Goal: Task Accomplishment & Management: Use online tool/utility

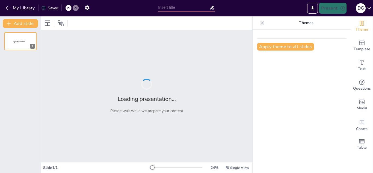
type input "Imported PORTAAFOLIO ALEJO-2025.pptx"
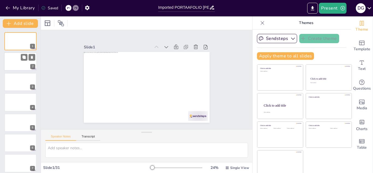
click at [19, 59] on div at bounding box center [20, 61] width 33 height 19
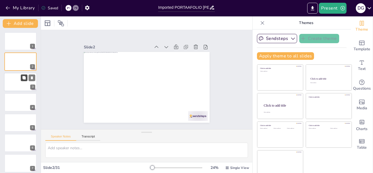
click at [21, 80] on button at bounding box center [24, 77] width 7 height 7
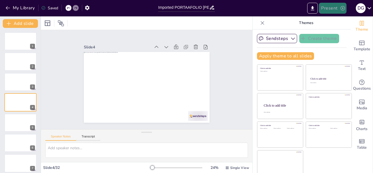
click at [335, 8] on button "Present" at bounding box center [332, 8] width 27 height 11
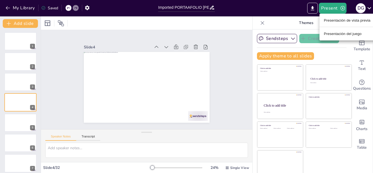
click at [337, 20] on font "Presentación de vista previa" at bounding box center [347, 20] width 47 height 4
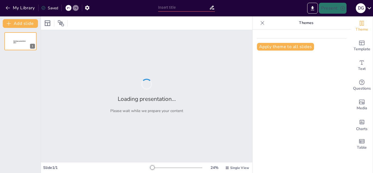
type input "Imported PORTAAFOLIO ALEJO-2025.pptx"
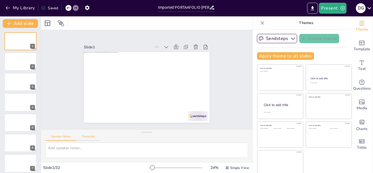
click at [92, 136] on button "Transcript" at bounding box center [88, 138] width 24 height 6
click at [58, 134] on div "Speaker Notes Transcript" at bounding box center [72, 137] width 55 height 7
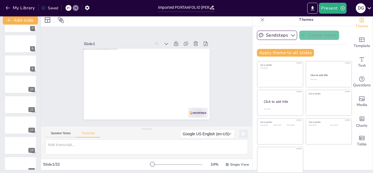
scroll to position [512, 0]
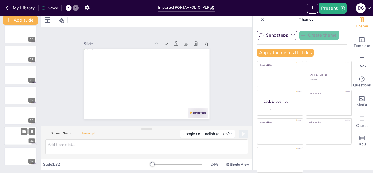
click at [17, 139] on div at bounding box center [20, 136] width 33 height 19
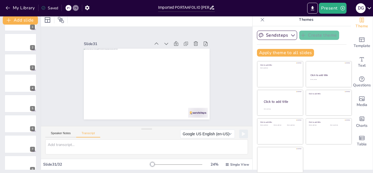
scroll to position [0, 0]
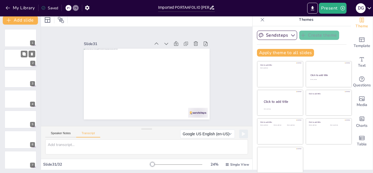
click at [25, 58] on div at bounding box center [20, 58] width 33 height 19
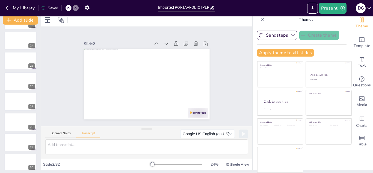
scroll to position [512, 0]
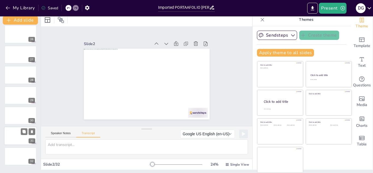
click at [16, 136] on div at bounding box center [20, 136] width 33 height 19
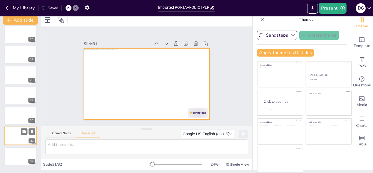
click at [16, 134] on div at bounding box center [20, 136] width 33 height 19
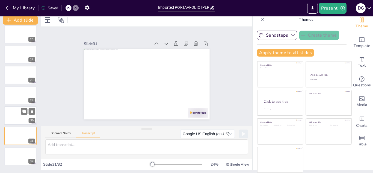
click at [20, 113] on div at bounding box center [20, 115] width 33 height 19
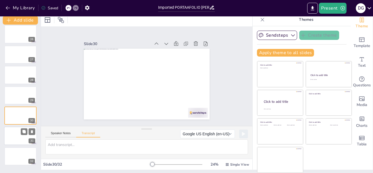
click at [17, 135] on div at bounding box center [20, 136] width 33 height 19
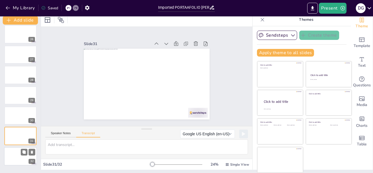
click at [11, 155] on div at bounding box center [20, 156] width 33 height 19
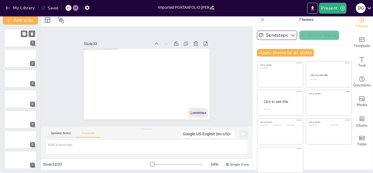
click at [39, 37] on div "Add slide 1 2 3 4 5 6 7 8 9 10 11 12 13 14 15 16 17 18 19 20 21 22 23 24 25 26 …" at bounding box center [20, 91] width 41 height 157
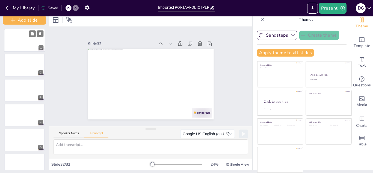
click at [19, 41] on div at bounding box center [24, 40] width 41 height 23
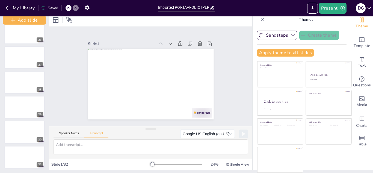
scroll to position [659, 0]
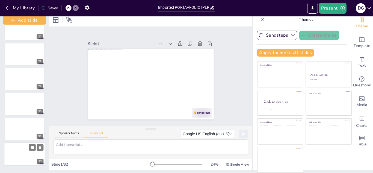
click at [14, 151] on div at bounding box center [24, 153] width 41 height 23
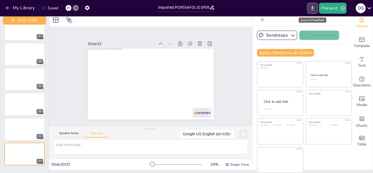
click at [316, 7] on icon "Export to PowerPoint" at bounding box center [313, 8] width 6 height 6
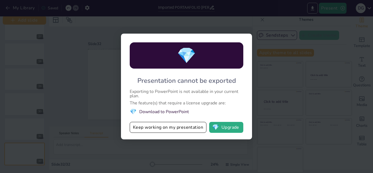
click at [253, 18] on div "💎 Presentation cannot be exported Exporting to PowerPoint is not available in y…" at bounding box center [186, 86] width 373 height 173
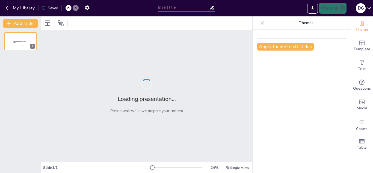
type input "Imported PORTAAFOLIO ALEJO-2025.pptx"
type input "New Sendsteps"
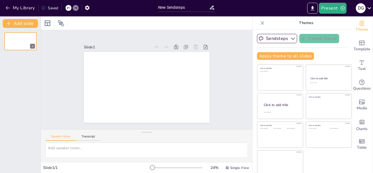
click at [5, 14] on div "My Library Saved" at bounding box center [77, 7] width 155 height 15
click at [5, 6] on icon "button" at bounding box center [7, 7] width 5 height 5
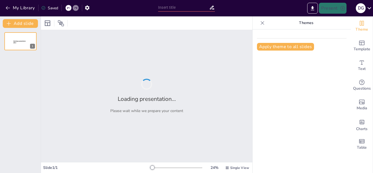
type input "La Enfermería: Integración de Ciencia, Arte y Disciplina en la Práctica Profesi…"
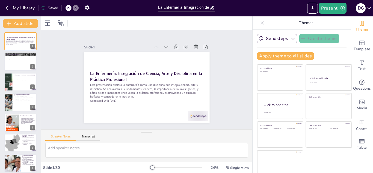
scroll to position [3, 0]
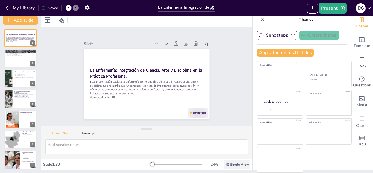
click at [230, 166] on span "Single View" at bounding box center [239, 164] width 19 height 4
checkbox input "true"
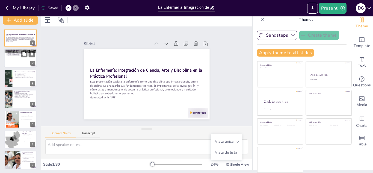
checkbox input "true"
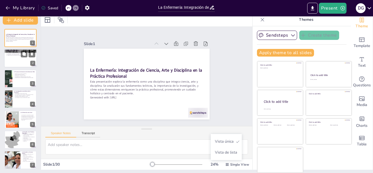
checkbox input "true"
click at [19, 60] on div at bounding box center [20, 58] width 33 height 19
checkbox input "true"
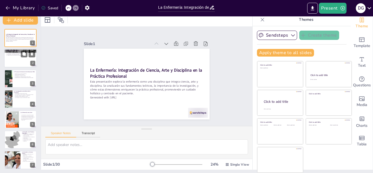
checkbox input "true"
type textarea "La enfermería se fundamenta en un cuerpo de conocimiento que incluye diversas d…"
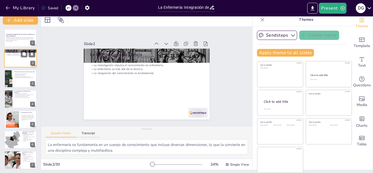
checkbox input "true"
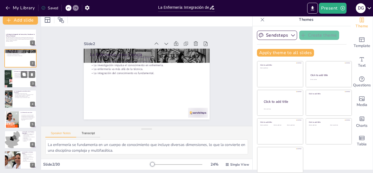
checkbox input "true"
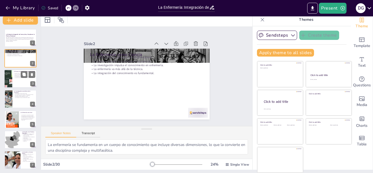
checkbox input "true"
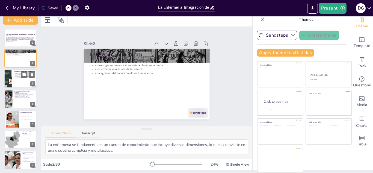
click at [20, 85] on div at bounding box center [20, 78] width 33 height 19
checkbox input "true"
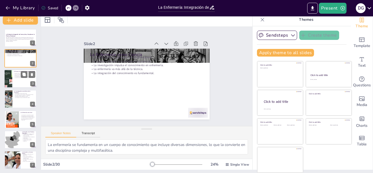
checkbox input "true"
type textarea "El enfoque sistemático del PAE permite una atención organizada y lógica, facili…"
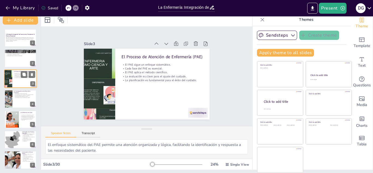
checkbox input "true"
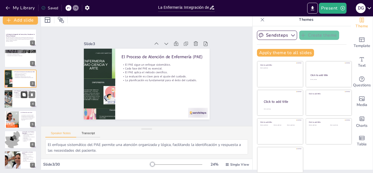
checkbox input "true"
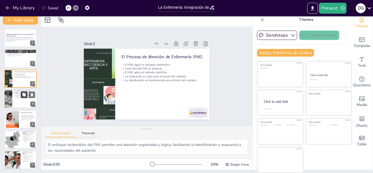
checkbox input "true"
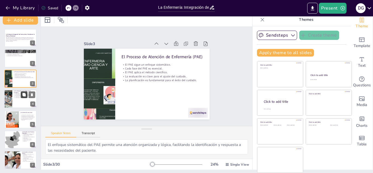
click at [22, 97] on button at bounding box center [24, 95] width 7 height 7
type textarea "La validación de intervenciones a través de la investigación es esencial para a…"
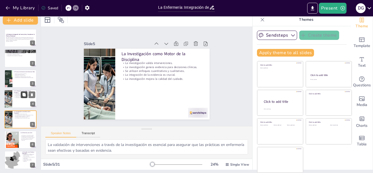
checkbox input "true"
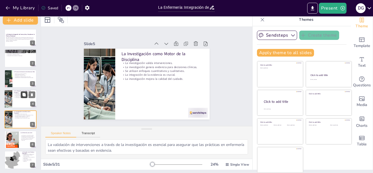
checkbox input "true"
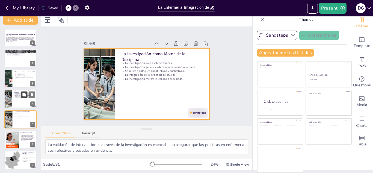
scroll to position [22, 0]
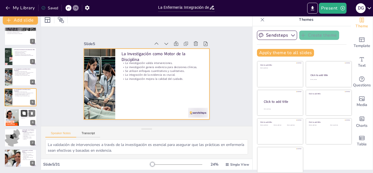
checkbox input "true"
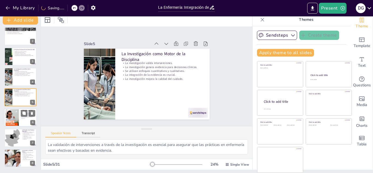
checkbox input "true"
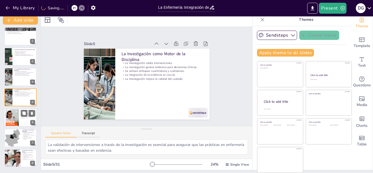
checkbox input "true"
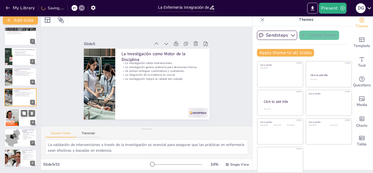
click at [25, 120] on div at bounding box center [20, 117] width 33 height 19
type textarea "La dimensión artística de la enfermería es fundamental para ofrecer un cuidado …"
checkbox input "true"
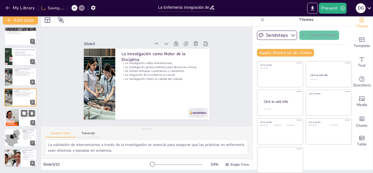
checkbox input "true"
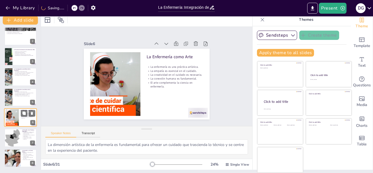
scroll to position [43, 0]
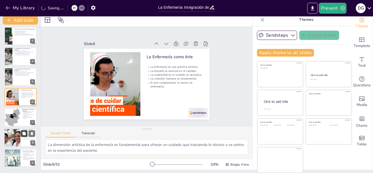
checkbox input "true"
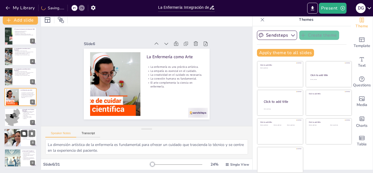
checkbox input "true"
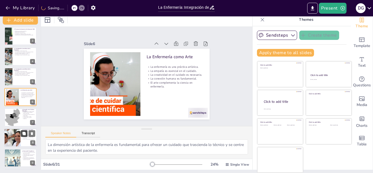
checkbox input "true"
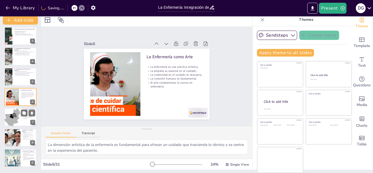
checkbox input "true"
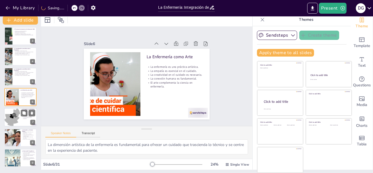
checkbox input "true"
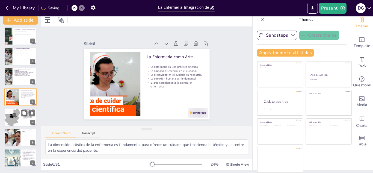
checkbox input "true"
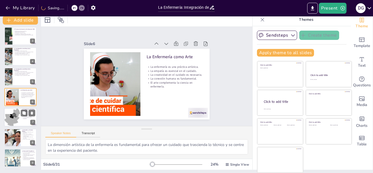
click at [22, 116] on p "La escucha activa es clave." at bounding box center [28, 116] width 13 height 1
type textarea "La creación de un espacio seguro a través de la empatía permite que los pacient…"
checkbox input "true"
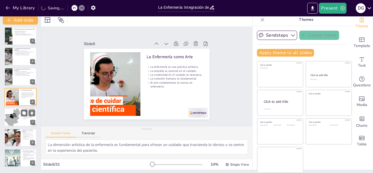
checkbox input "true"
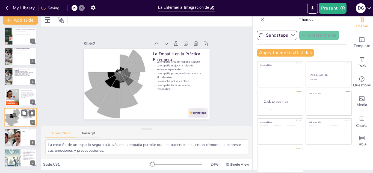
scroll to position [63, 0]
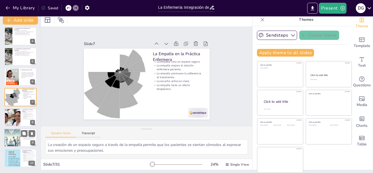
checkbox input "true"
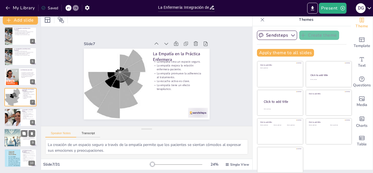
checkbox input "true"
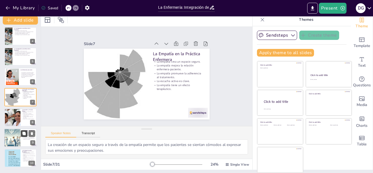
checkbox input "true"
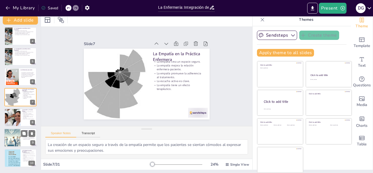
checkbox input "true"
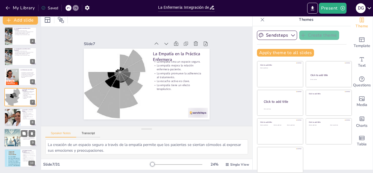
checkbox input "true"
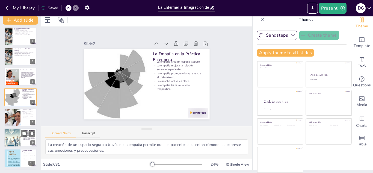
checkbox input "true"
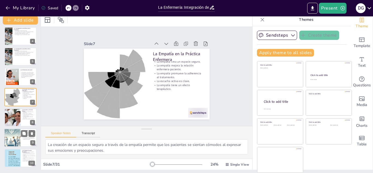
click at [22, 140] on div at bounding box center [20, 137] width 33 height 19
type textarea "La narración terapéutica es una herramienta que puede mejorar el bienestar emoc…"
checkbox input "true"
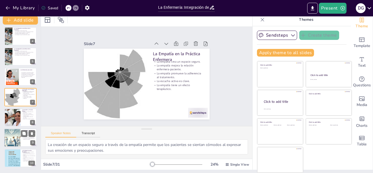
checkbox input "true"
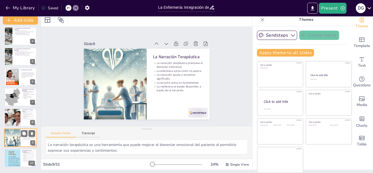
scroll to position [104, 0]
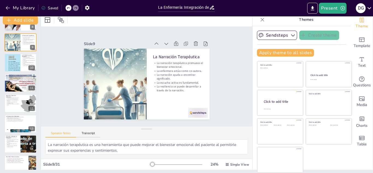
checkbox input "true"
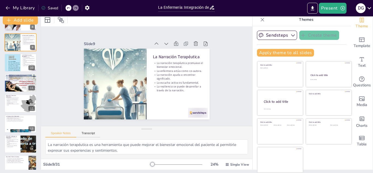
checkbox input "true"
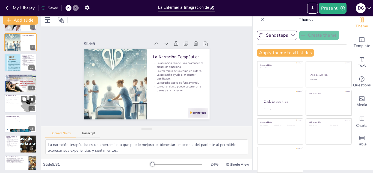
checkbox input "true"
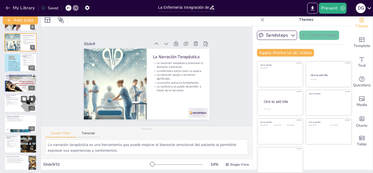
checkbox input "true"
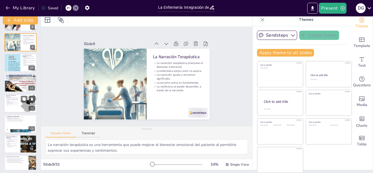
click at [12, 110] on div at bounding box center [20, 103] width 33 height 19
type textarea "La educación formal en enfermería es esencial para preparar a los profesionales…"
checkbox input "true"
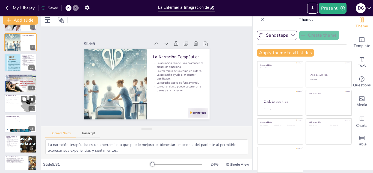
checkbox input "true"
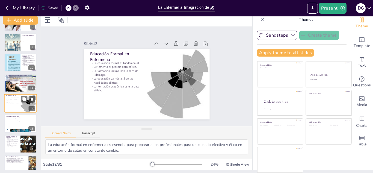
scroll to position [164, 0]
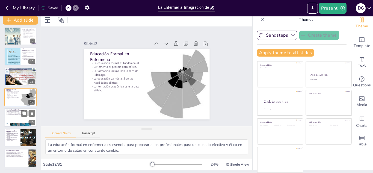
checkbox input "true"
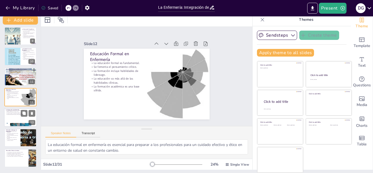
checkbox input "true"
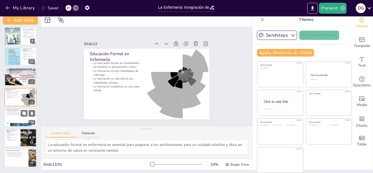
checkbox input "true"
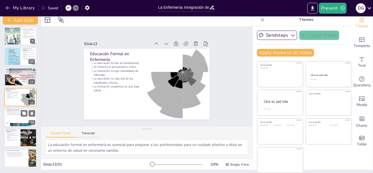
checkbox input "true"
click at [12, 111] on p "Florence Nightingale fue una figura clave." at bounding box center [21, 111] width 30 height 1
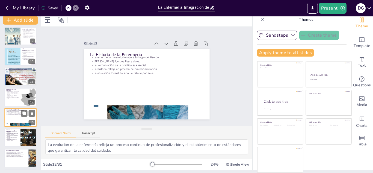
scroll to position [185, 0]
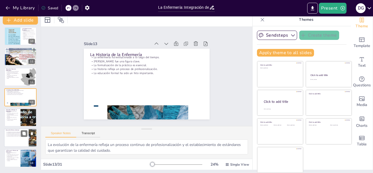
click at [12, 134] on p "La calidad del cuidado se mejora con la investigación." at bounding box center [16, 134] width 21 height 1
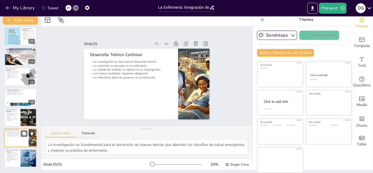
scroll to position [225, 0]
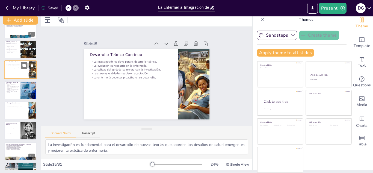
click at [12, 133] on div at bounding box center [20, 131] width 32 height 18
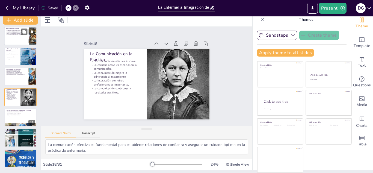
scroll to position [314, 0]
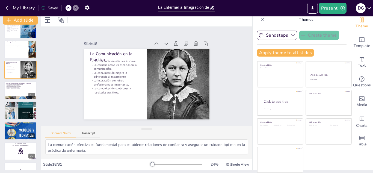
click at [12, 133] on div at bounding box center [20, 131] width 32 height 46
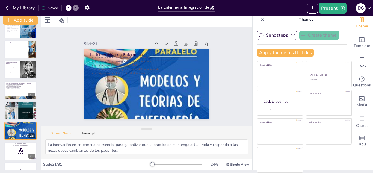
scroll to position [347, 0]
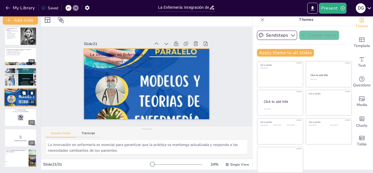
click at [12, 98] on div at bounding box center [20, 97] width 33 height 46
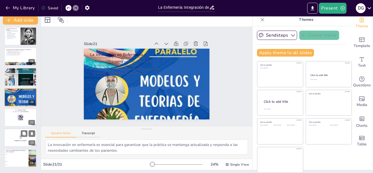
click at [14, 122] on div at bounding box center [20, 117] width 32 height 18
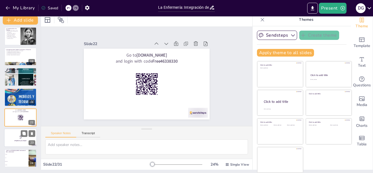
scroll to position [368, 0]
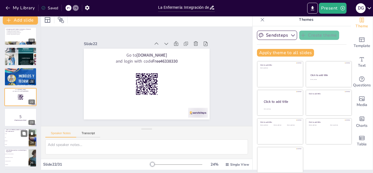
click at [14, 134] on li "Ciencia" at bounding box center [16, 134] width 25 height 4
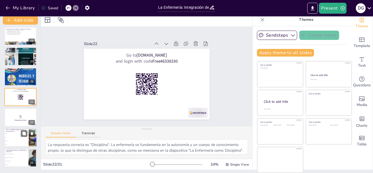
scroll to position [408, 0]
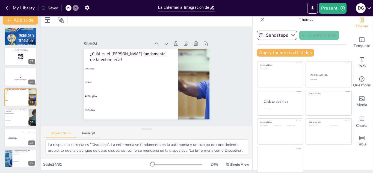
click at [18, 156] on ul "Validar intervenciones Proporcionar cuidados Establecer diagnósticos Administra…" at bounding box center [25, 159] width 24 height 14
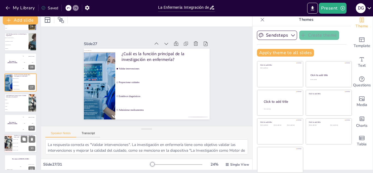
scroll to position [492, 0]
